Goal: Use online tool/utility: Utilize a website feature to perform a specific function

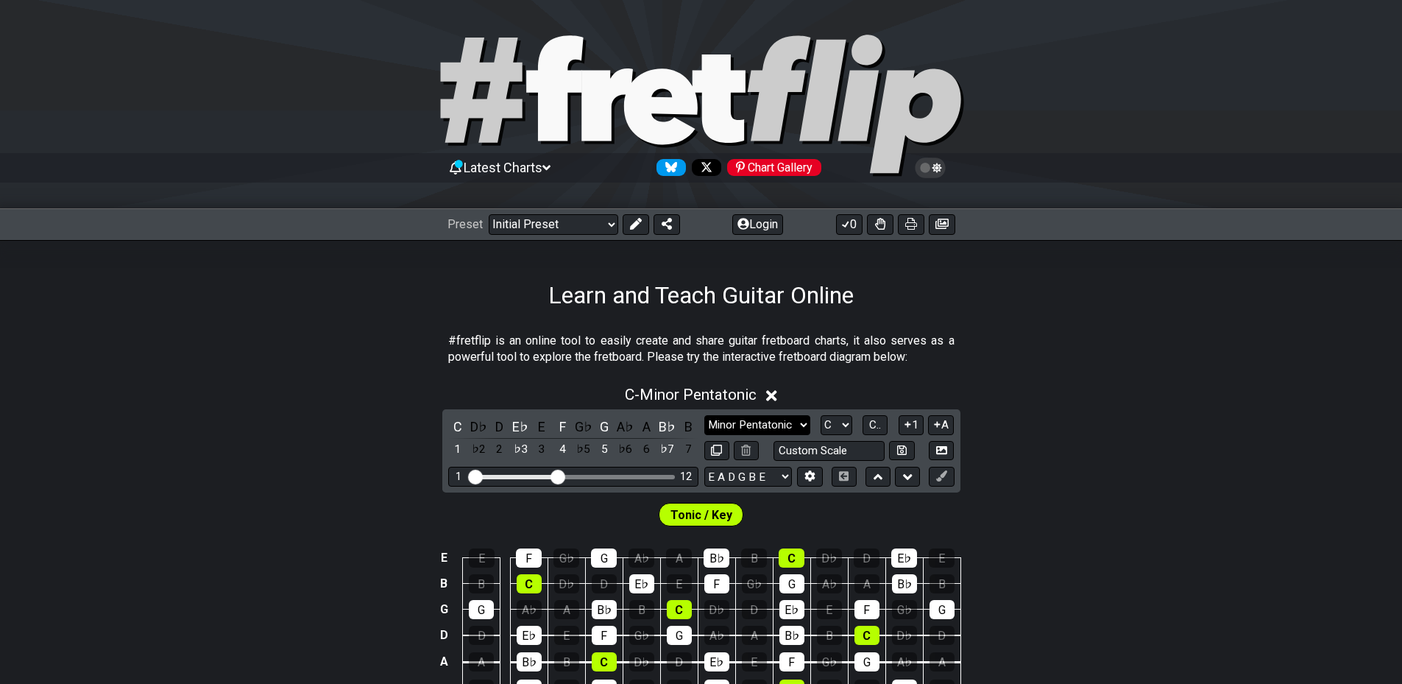
click at [780, 423] on select "Minor Pentatonic Click to edit Minor Pentatonic Major Pentatonic Minor Blues Ma…" at bounding box center [758, 425] width 106 height 20
click at [852, 426] on select "A♭ A A♯ B♭ B C C♯ D♭ D D♯ E♭ E F F♯ G♭ G G♯" at bounding box center [837, 425] width 32 height 20
click at [821, 415] on select "A♭ A A♯ B♭ B C C♯ D♭ D D♯ E♭ E F F♯ G♭ G G♯" at bounding box center [837, 425] width 32 height 20
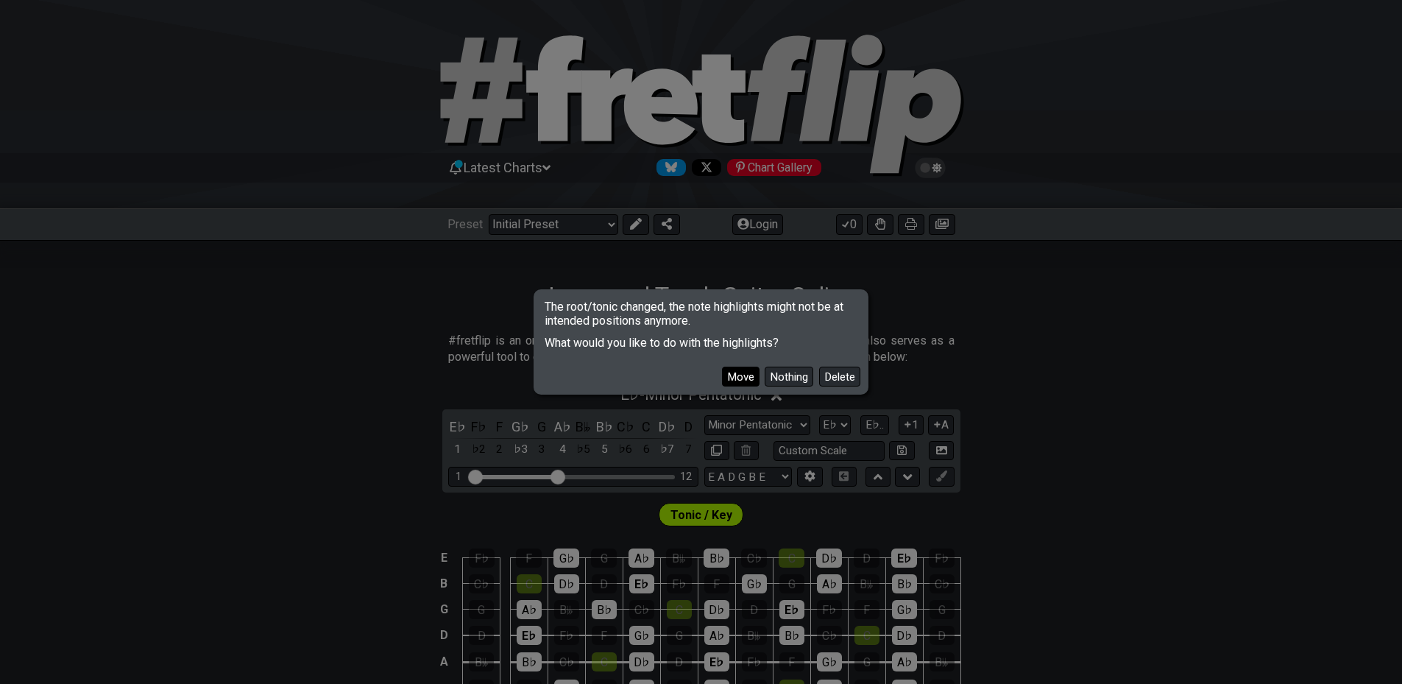
click at [750, 378] on button "Move" at bounding box center [741, 377] width 38 height 20
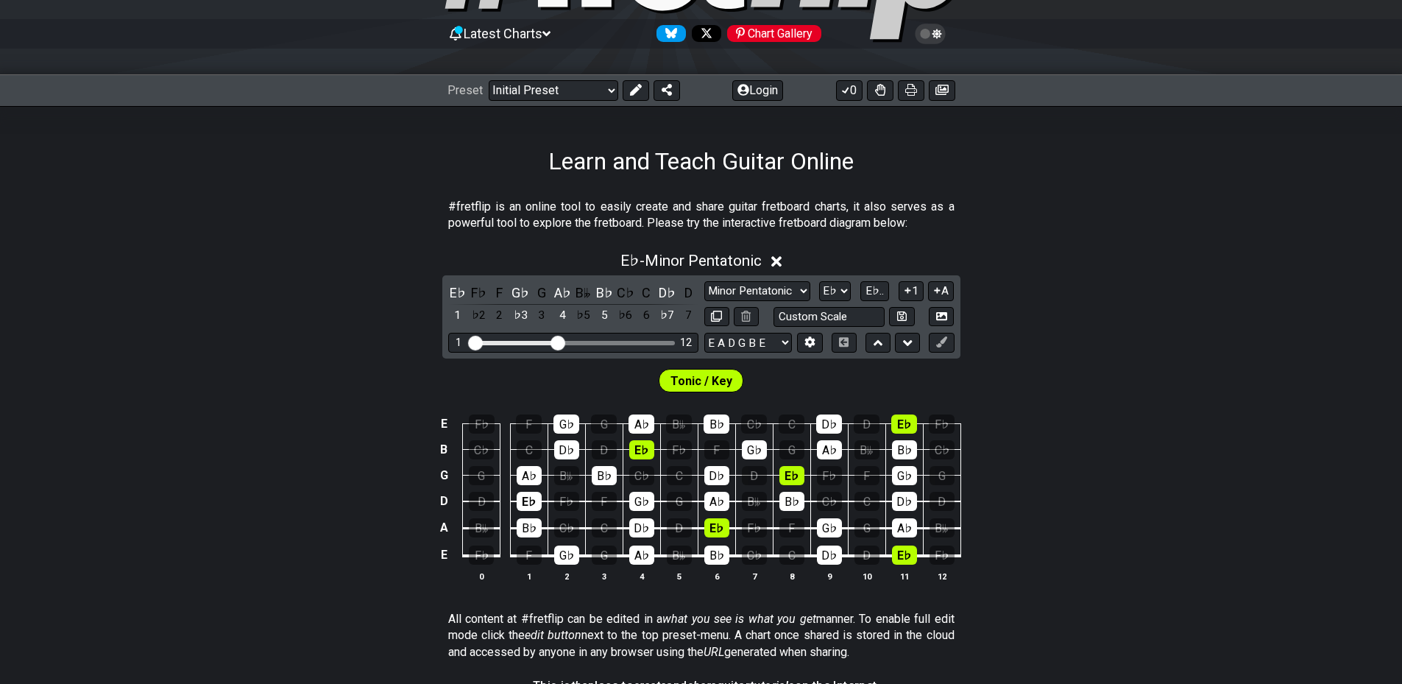
scroll to position [147, 0]
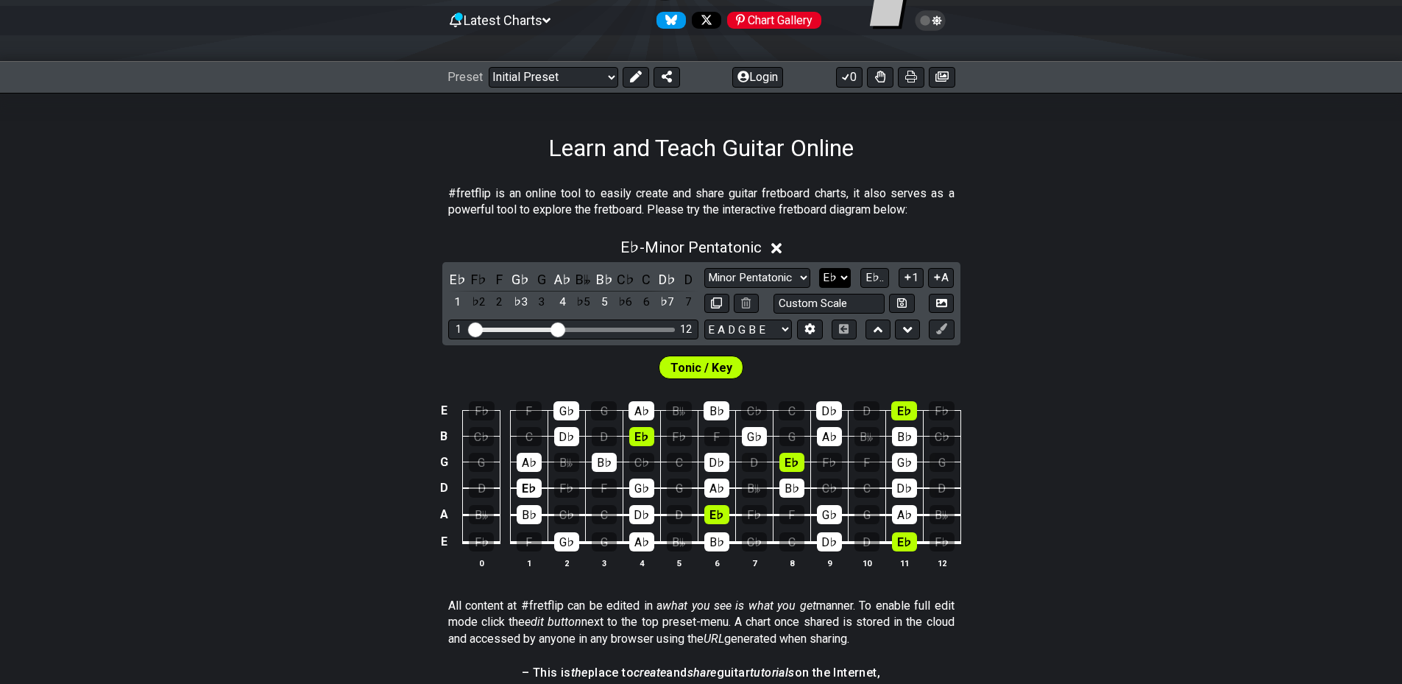
click at [844, 278] on select "A♭ A A♯ B♭ B C C♯ D♭ D D♯ E♭ E F F♯ G♭ G G♯" at bounding box center [835, 278] width 32 height 20
select select "E"
click at [821, 268] on select "A♭ A A♯ B♭ B C C♯ D♭ D D♯ E♭ E F F♯ G♭ G G♯" at bounding box center [835, 278] width 32 height 20
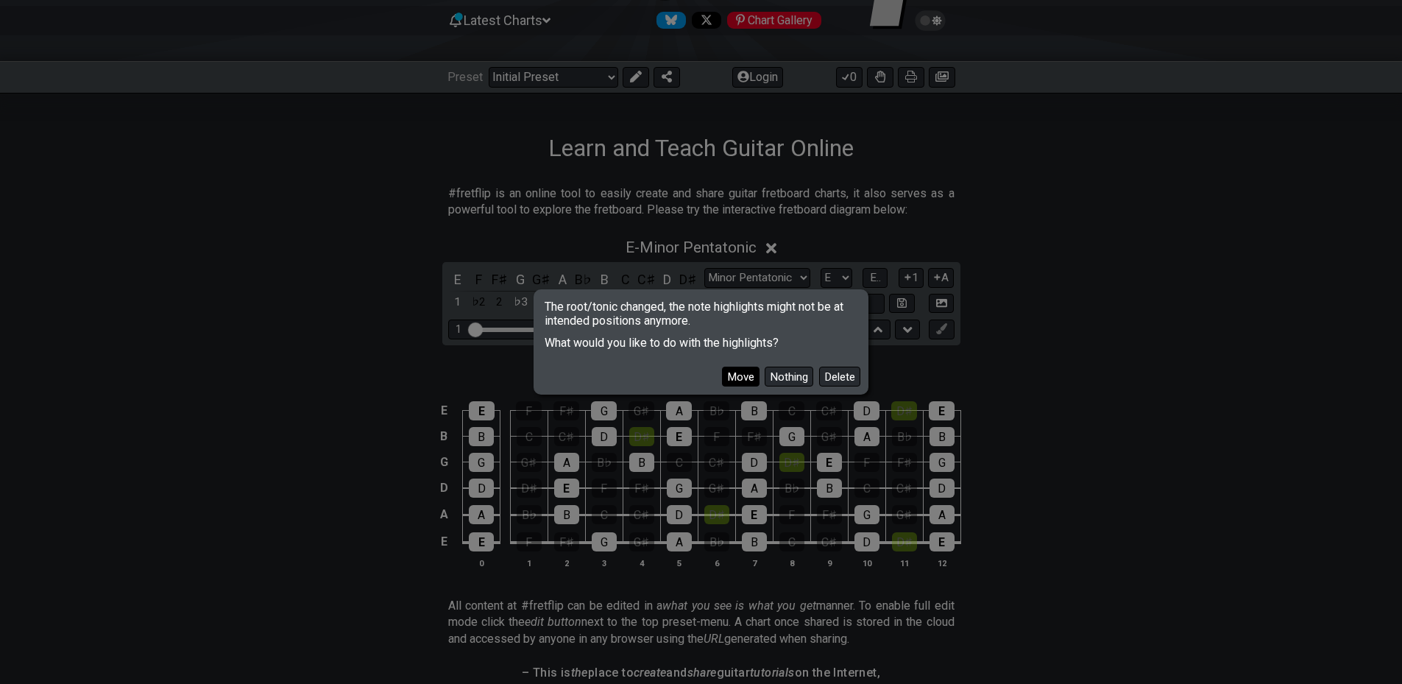
click at [731, 378] on button "Move" at bounding box center [741, 377] width 38 height 20
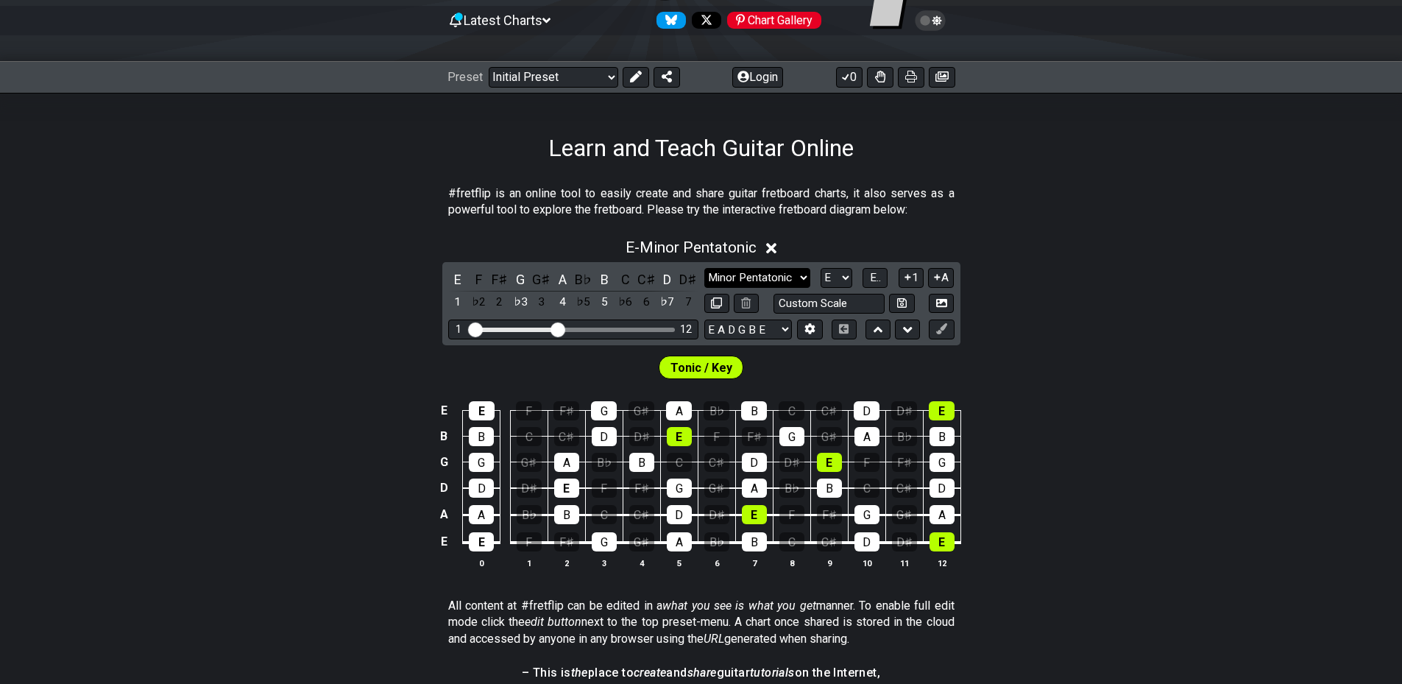
click at [804, 278] on select "Minor Pentatonic Click to edit Minor Pentatonic Major Pentatonic Minor Blues Ma…" at bounding box center [758, 278] width 106 height 20
select select "Major Pentatonic"
click at [705, 268] on select "Minor Pentatonic Click to edit Minor Pentatonic Major Pentatonic Minor Blues Ma…" at bounding box center [758, 278] width 106 height 20
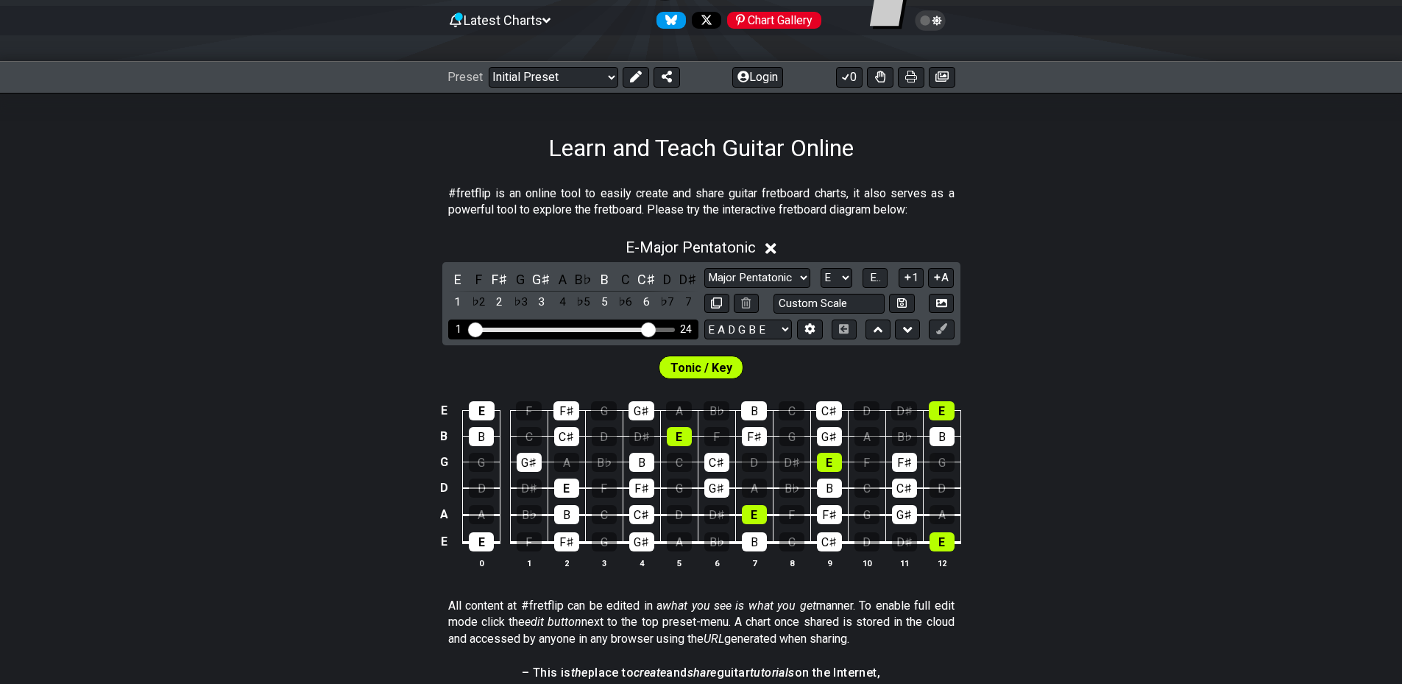
drag, startPoint x: 556, startPoint y: 331, endPoint x: 649, endPoint y: 336, distance: 93.6
click at [649, 328] on input "Visible fret range" at bounding box center [573, 328] width 209 height 0
